Goal: Check status

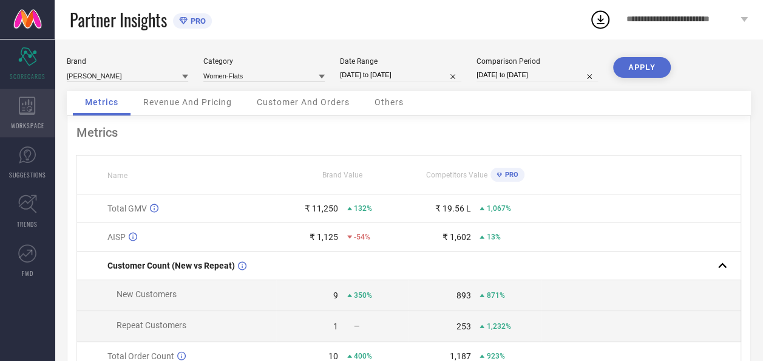
click at [19, 109] on icon at bounding box center [27, 106] width 16 height 18
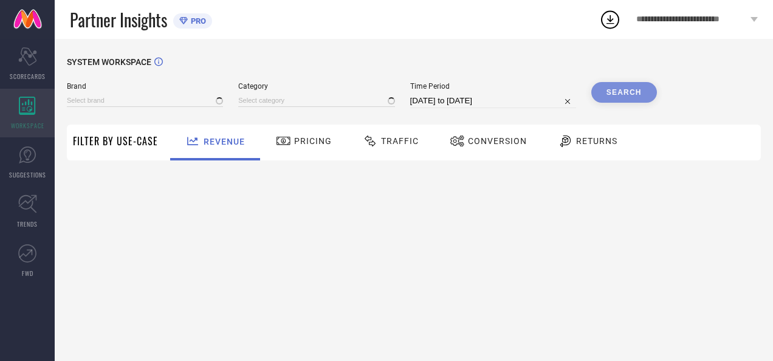
type input "[PERSON_NAME]"
type input "All"
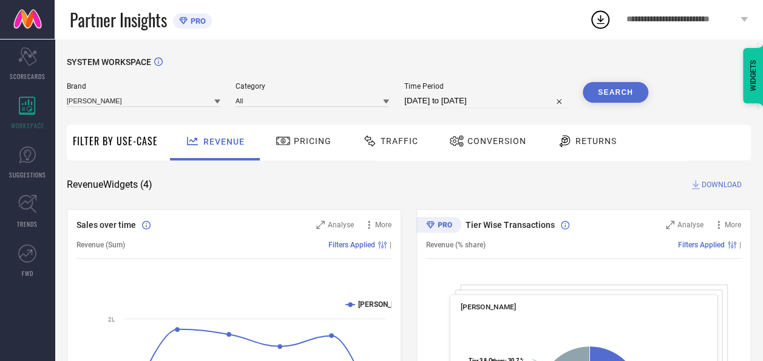
click at [392, 147] on div "Traffic" at bounding box center [391, 141] width 62 height 21
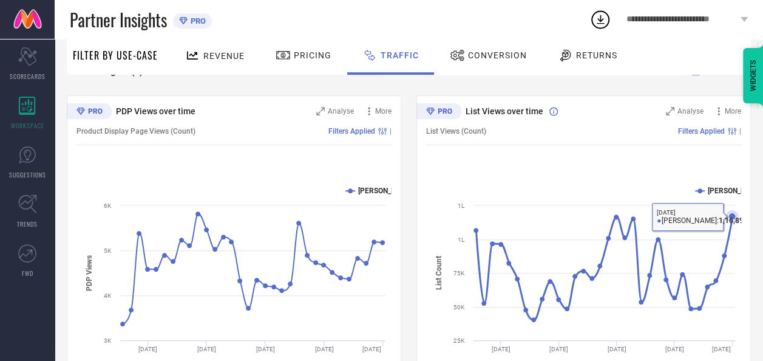
scroll to position [170, 0]
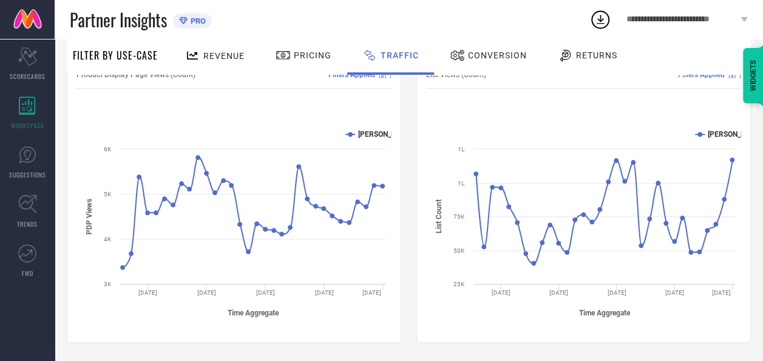
click at [491, 55] on span "Conversion" at bounding box center [497, 55] width 59 height 10
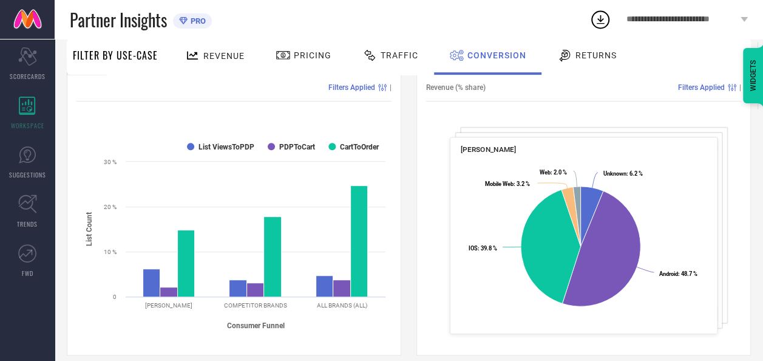
scroll to position [0, 0]
